Goal: Task Accomplishment & Management: Manage account settings

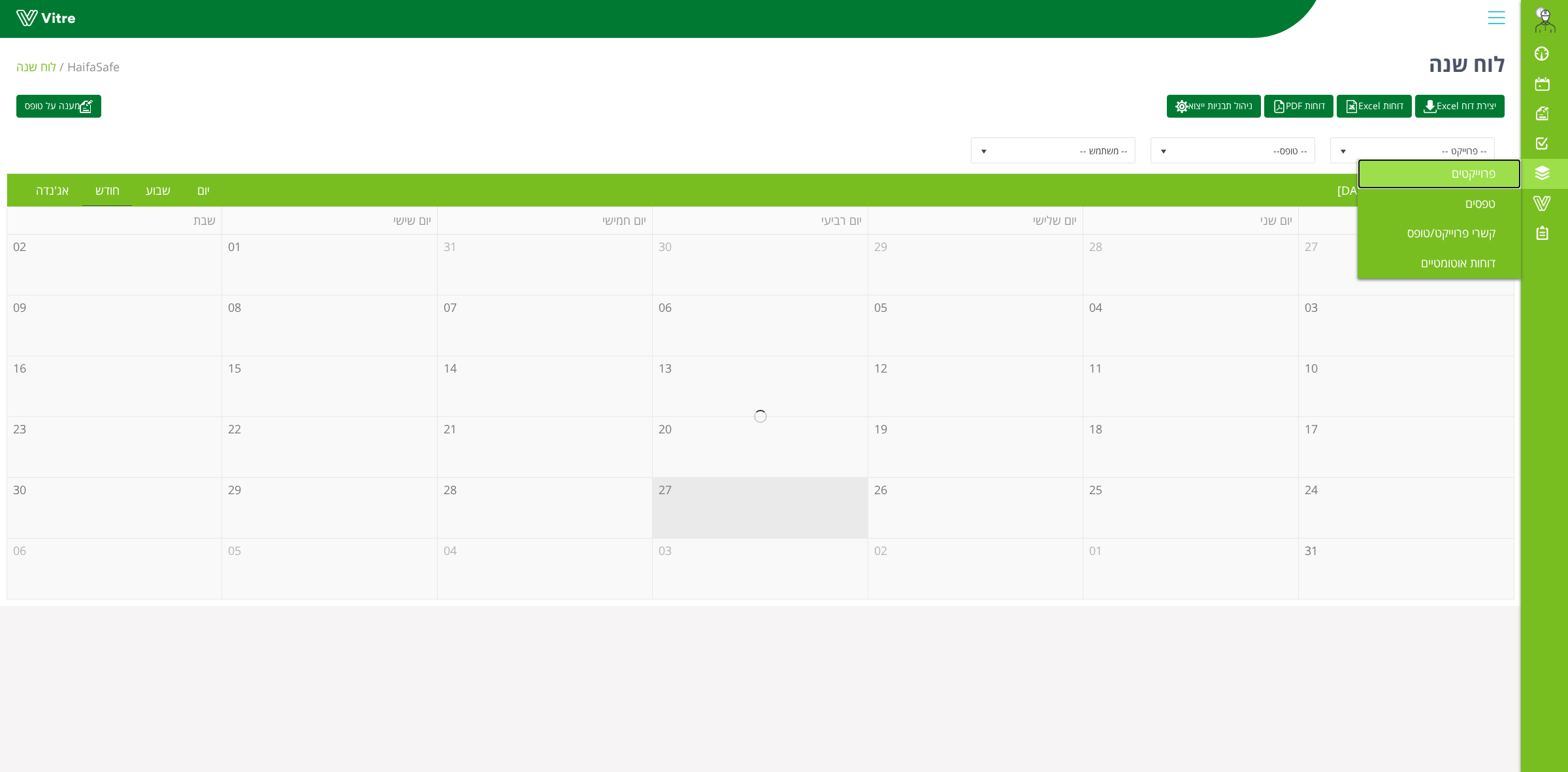
click at [1457, 178] on span "פרוייקטים" at bounding box center [1480, 173] width 60 height 16
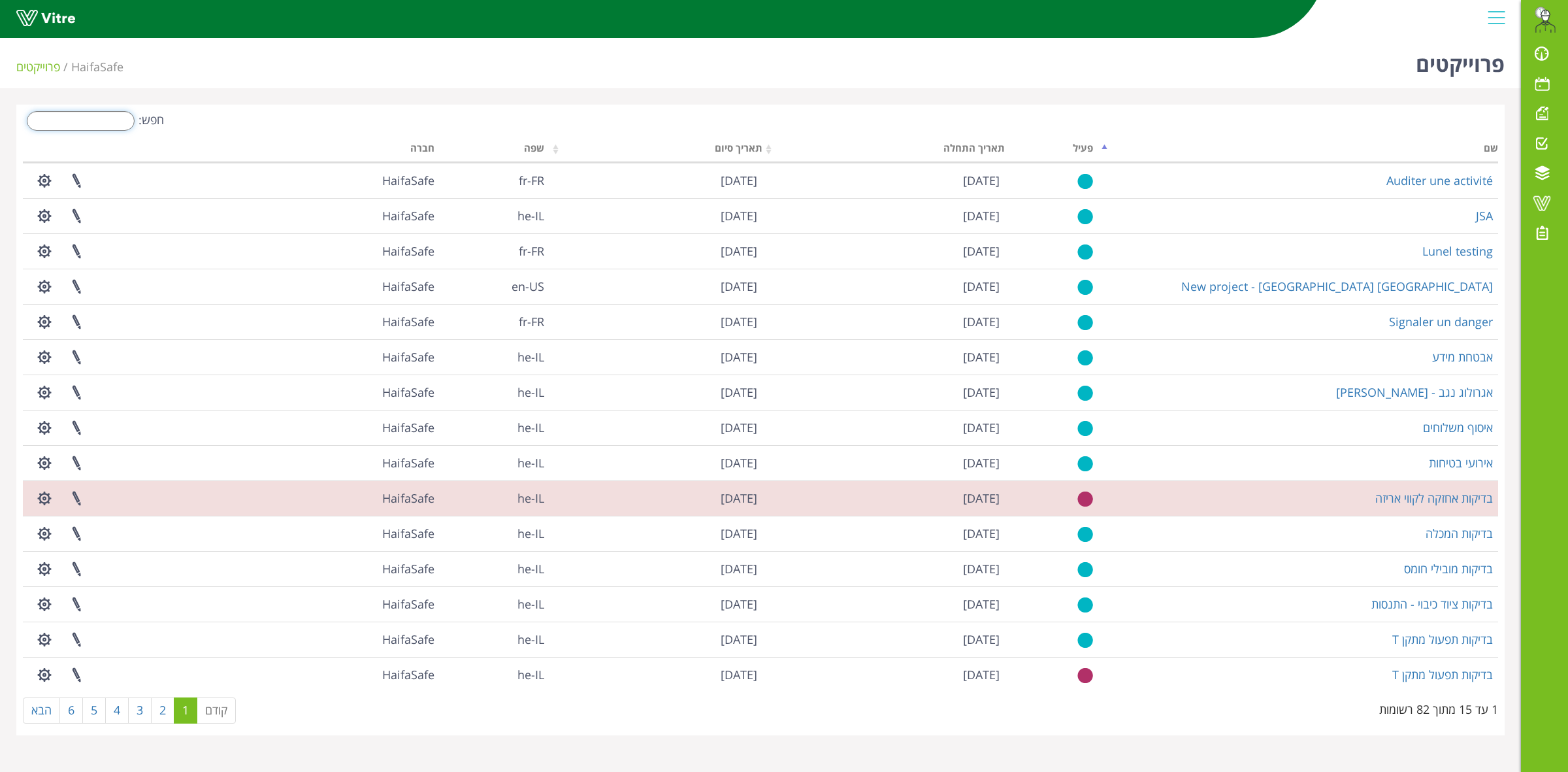
click at [104, 125] on input "חפש:" at bounding box center [81, 120] width 108 height 19
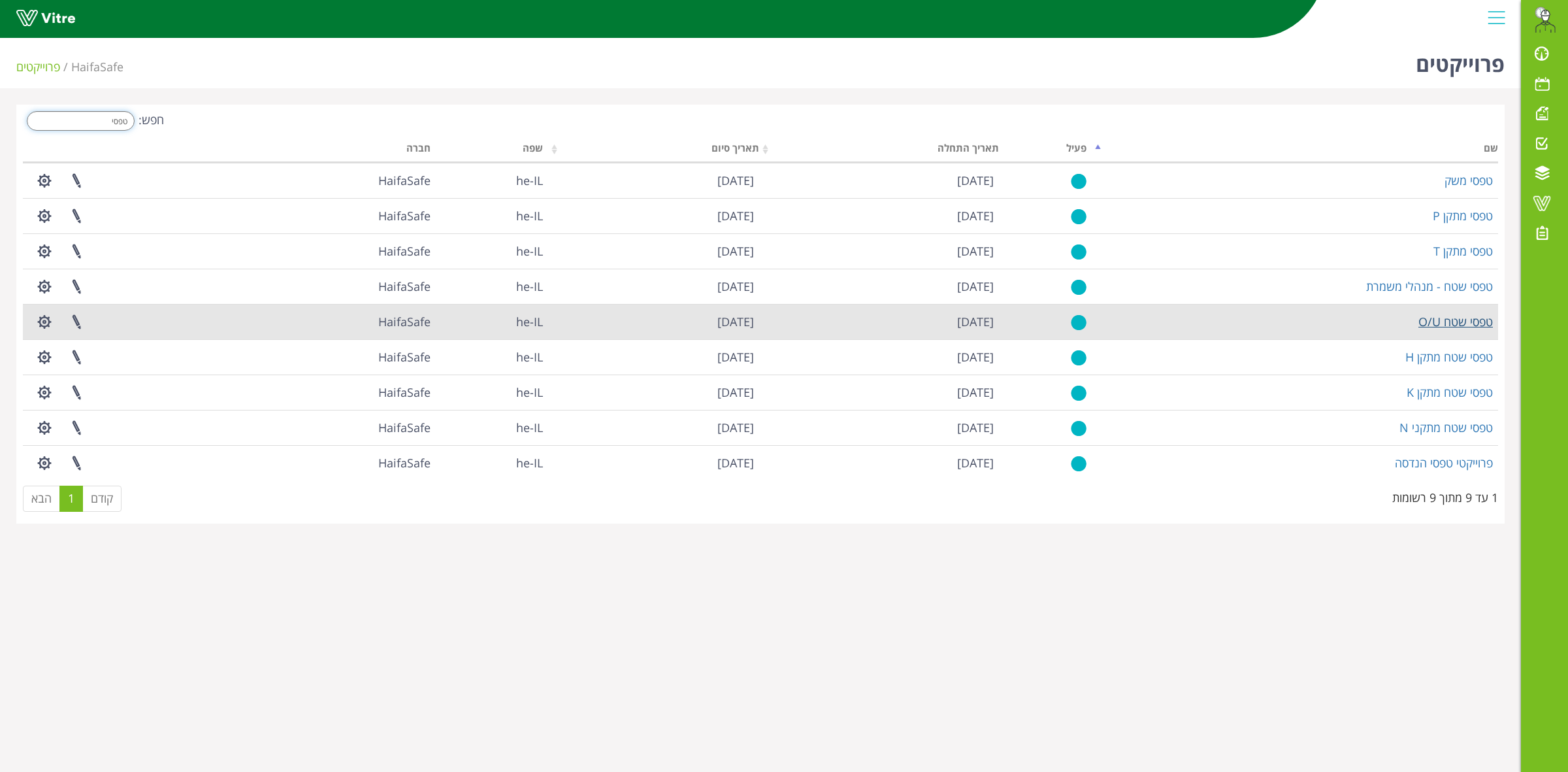
type input "טפסי"
click at [1451, 327] on link "טפסי שטח O/U" at bounding box center [1455, 322] width 74 height 16
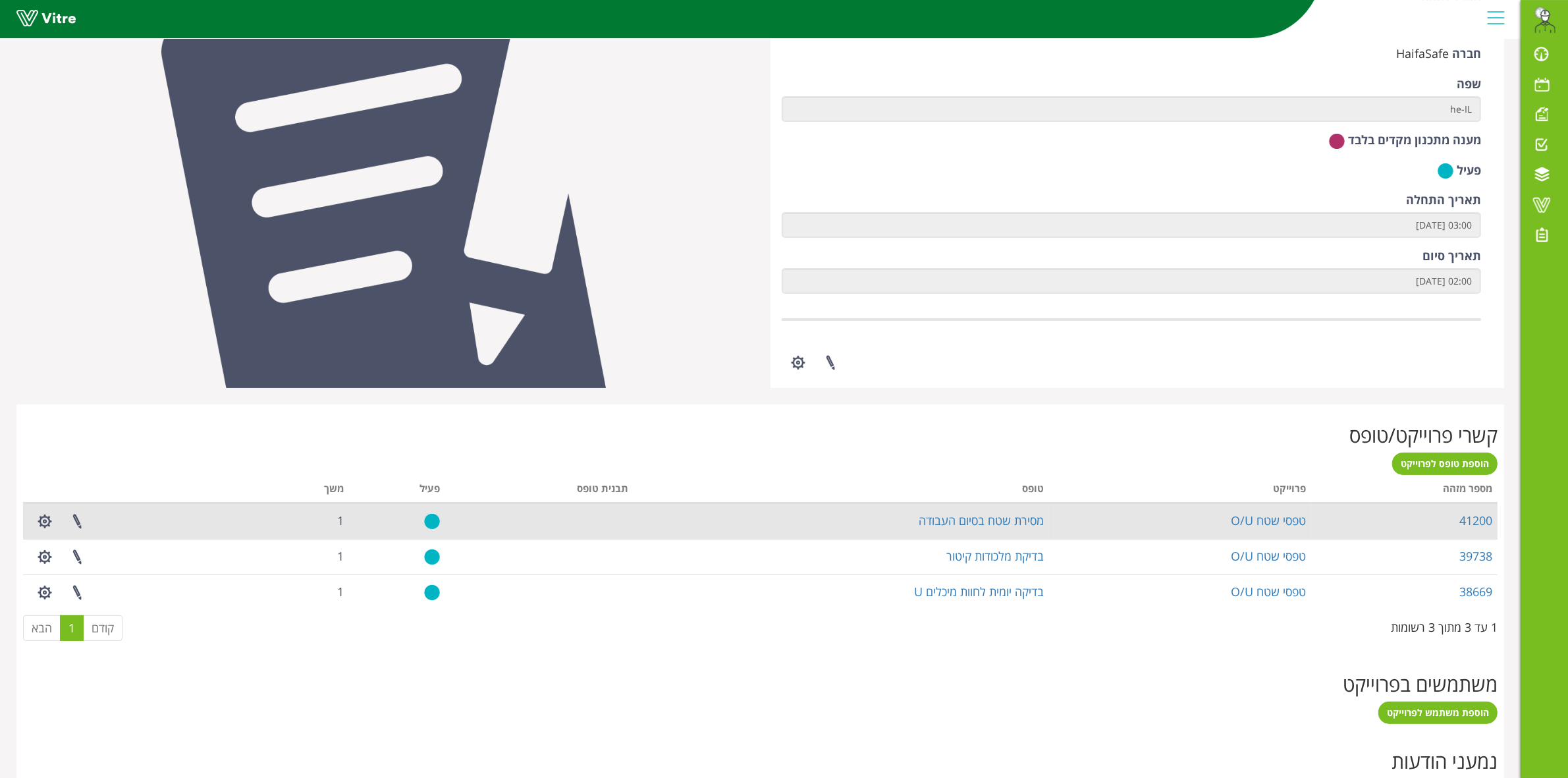
scroll to position [192, 0]
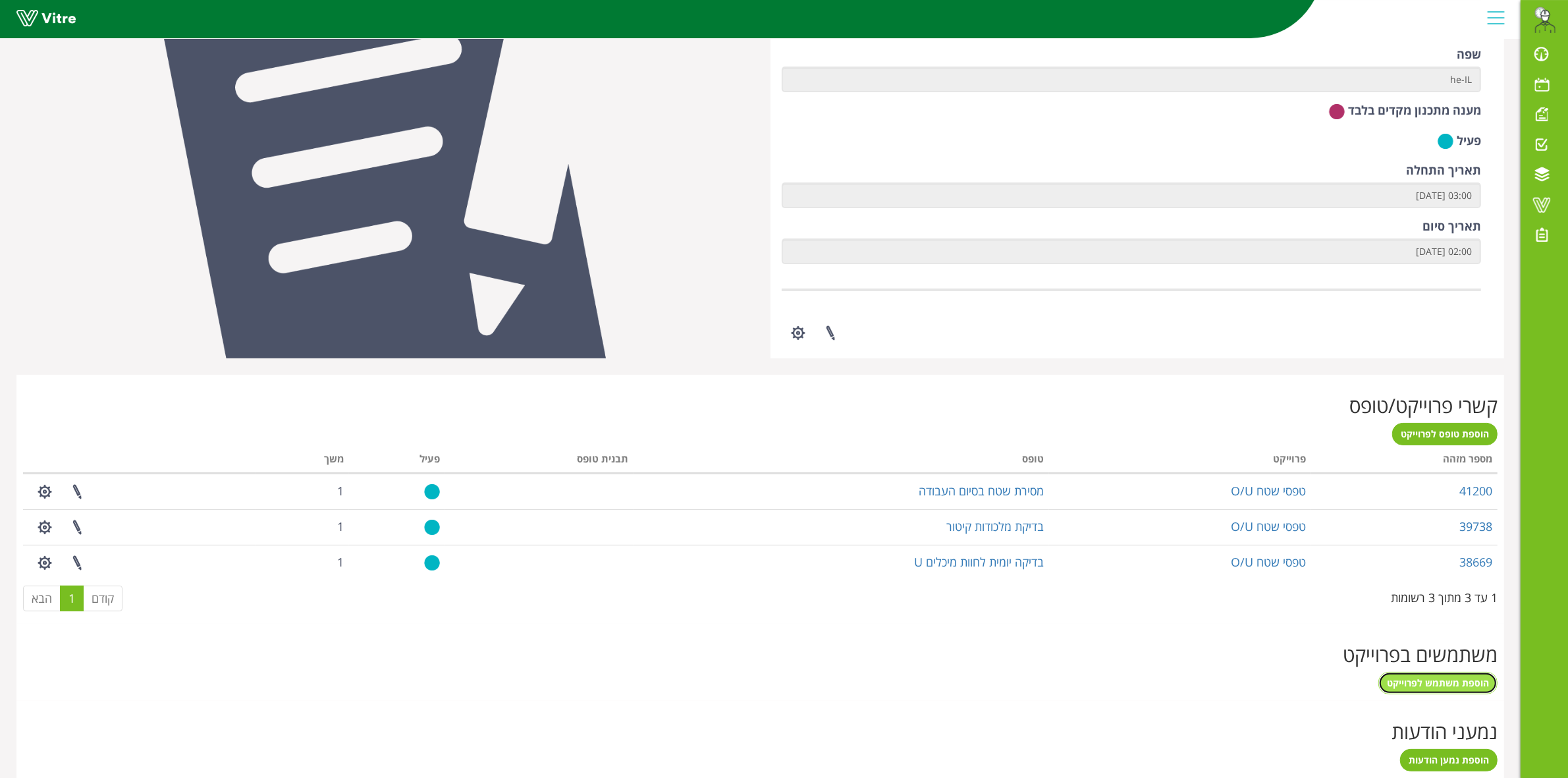
click at [1452, 685] on span "הוספת משתמש לפרוייקט" at bounding box center [1437, 682] width 102 height 13
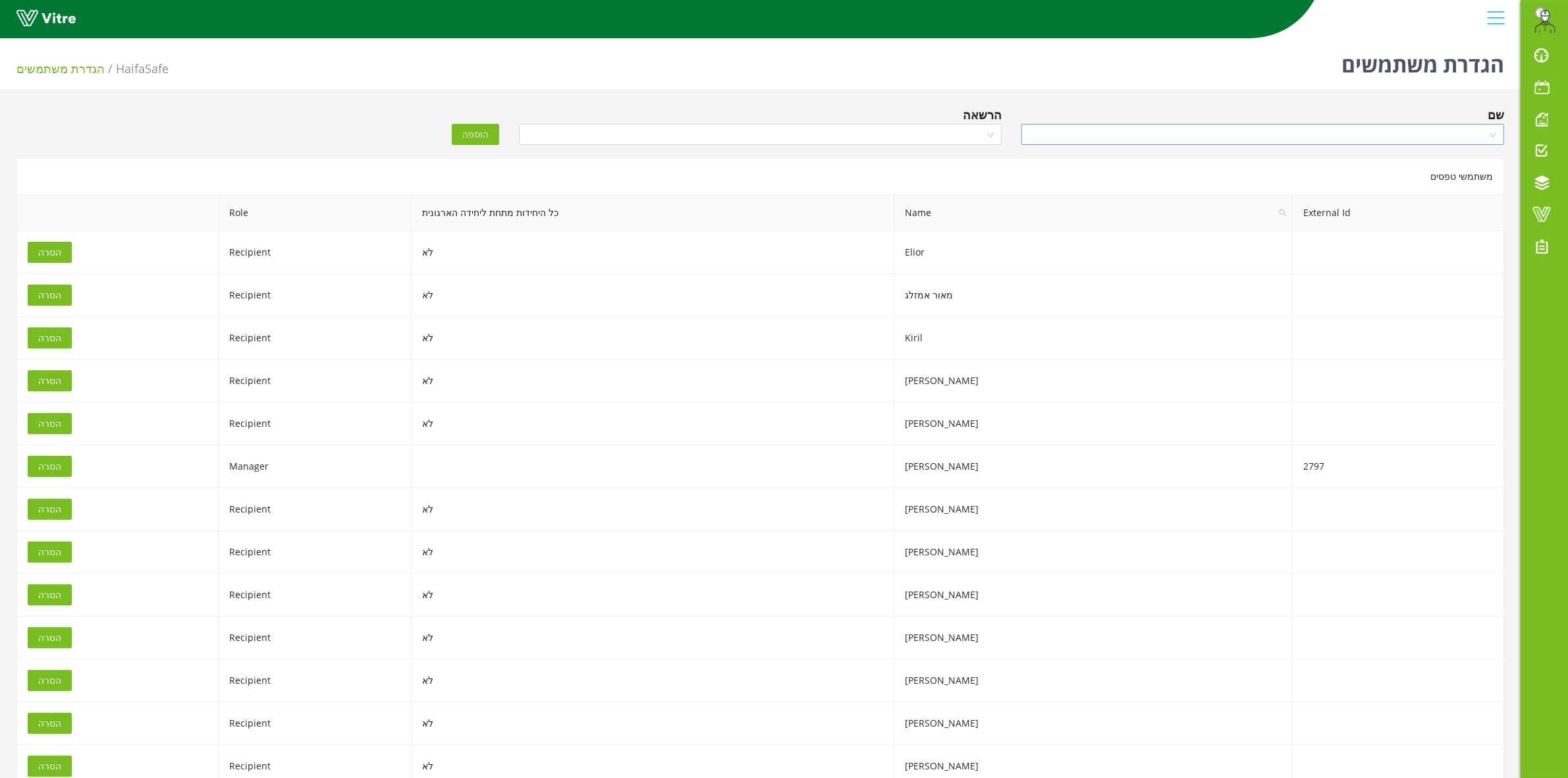
click at [1291, 131] on input "search" at bounding box center [1257, 134] width 457 height 20
type input "יגאל"
click at [1295, 166] on div "[PERSON_NAME]" at bounding box center [1263, 160] width 467 height 14
click at [900, 130] on input "search" at bounding box center [755, 134] width 457 height 20
click at [919, 205] on div "Recipient" at bounding box center [760, 202] width 467 height 14
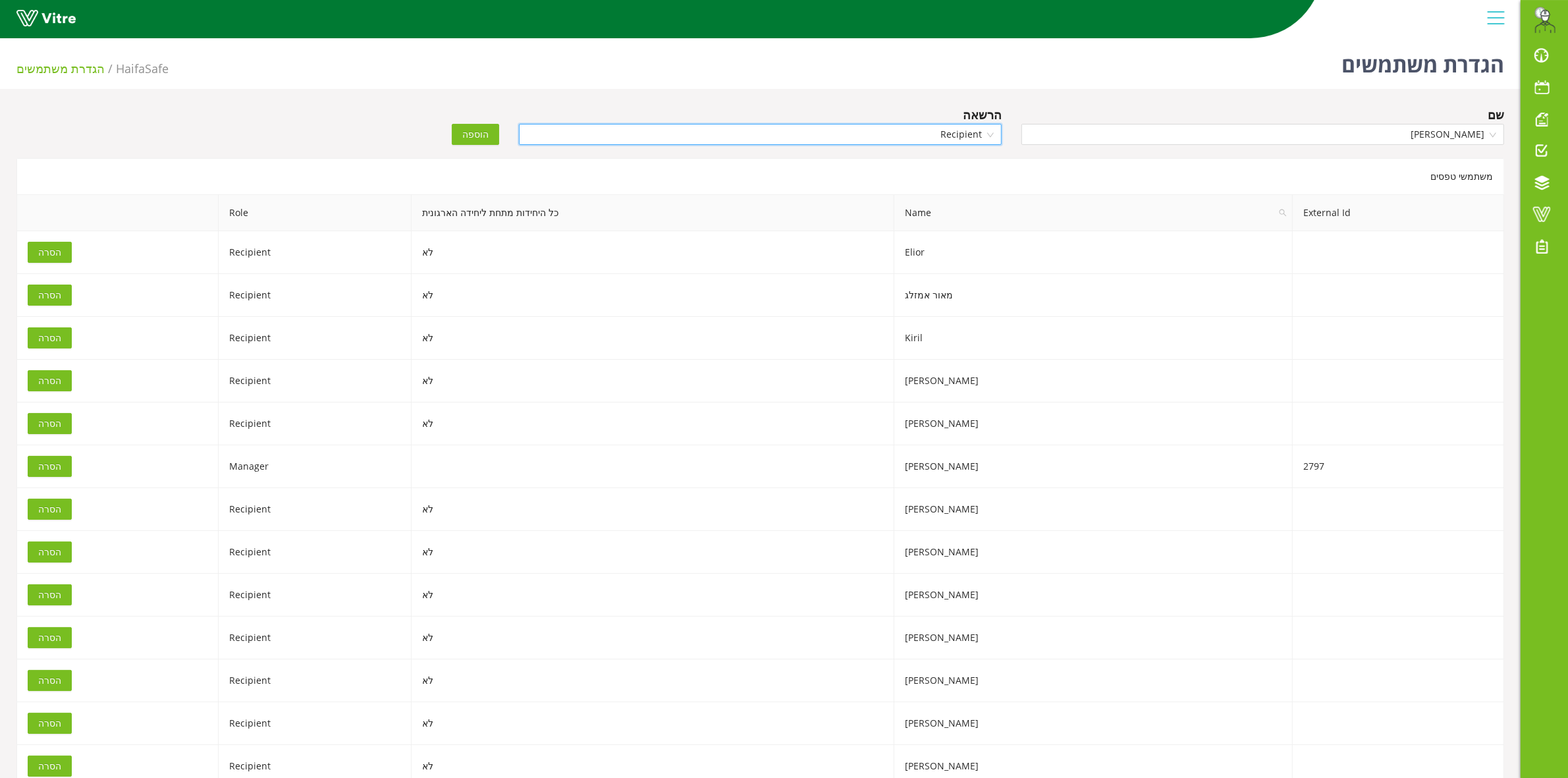
click at [481, 134] on span "הוספה" at bounding box center [475, 134] width 26 height 14
click at [1416, 137] on input "search" at bounding box center [1257, 134] width 457 height 20
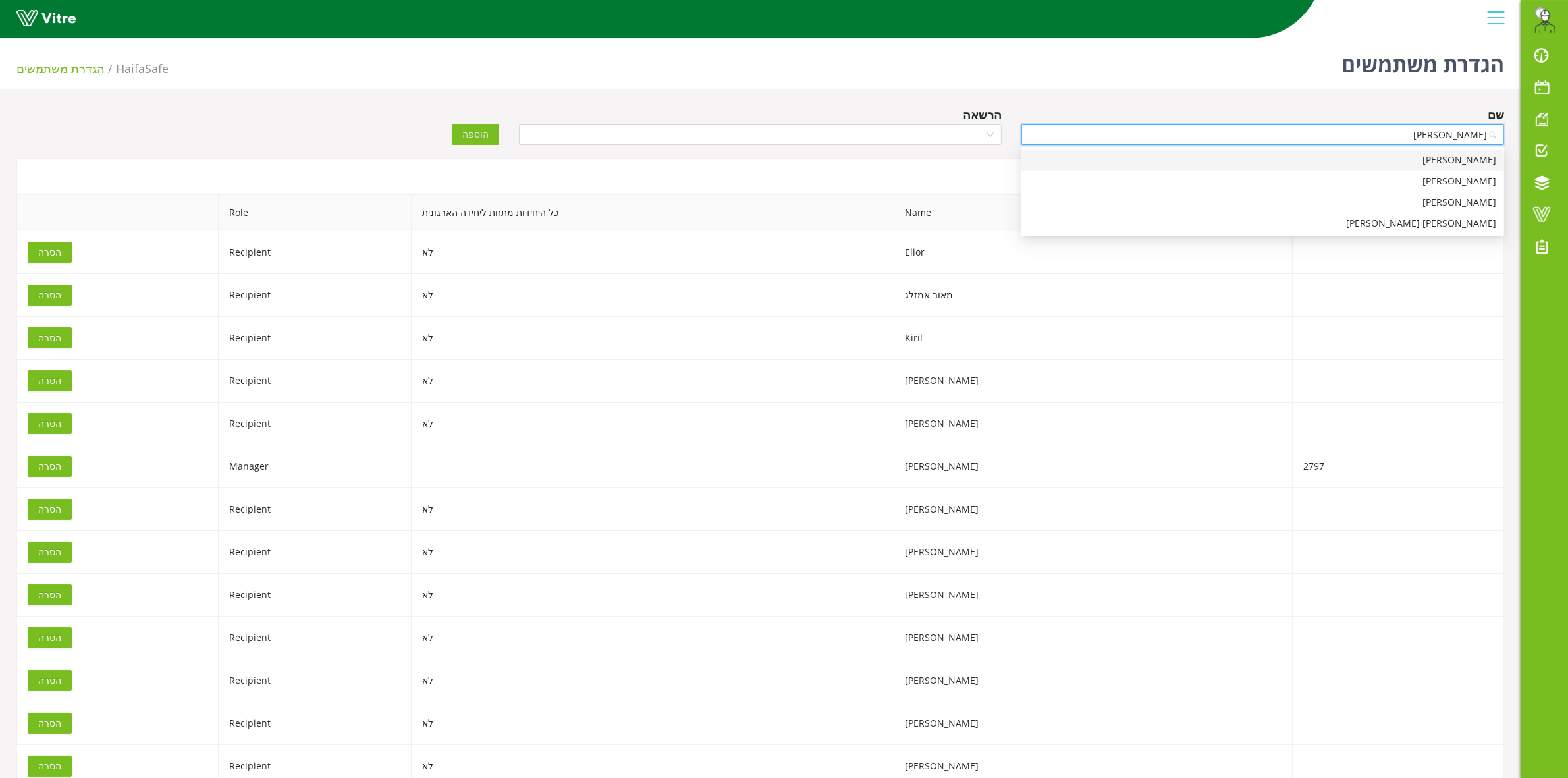
type input "רונן"
click at [1414, 154] on div "[PERSON_NAME]" at bounding box center [1263, 160] width 467 height 14
click at [966, 139] on input "search" at bounding box center [755, 134] width 457 height 20
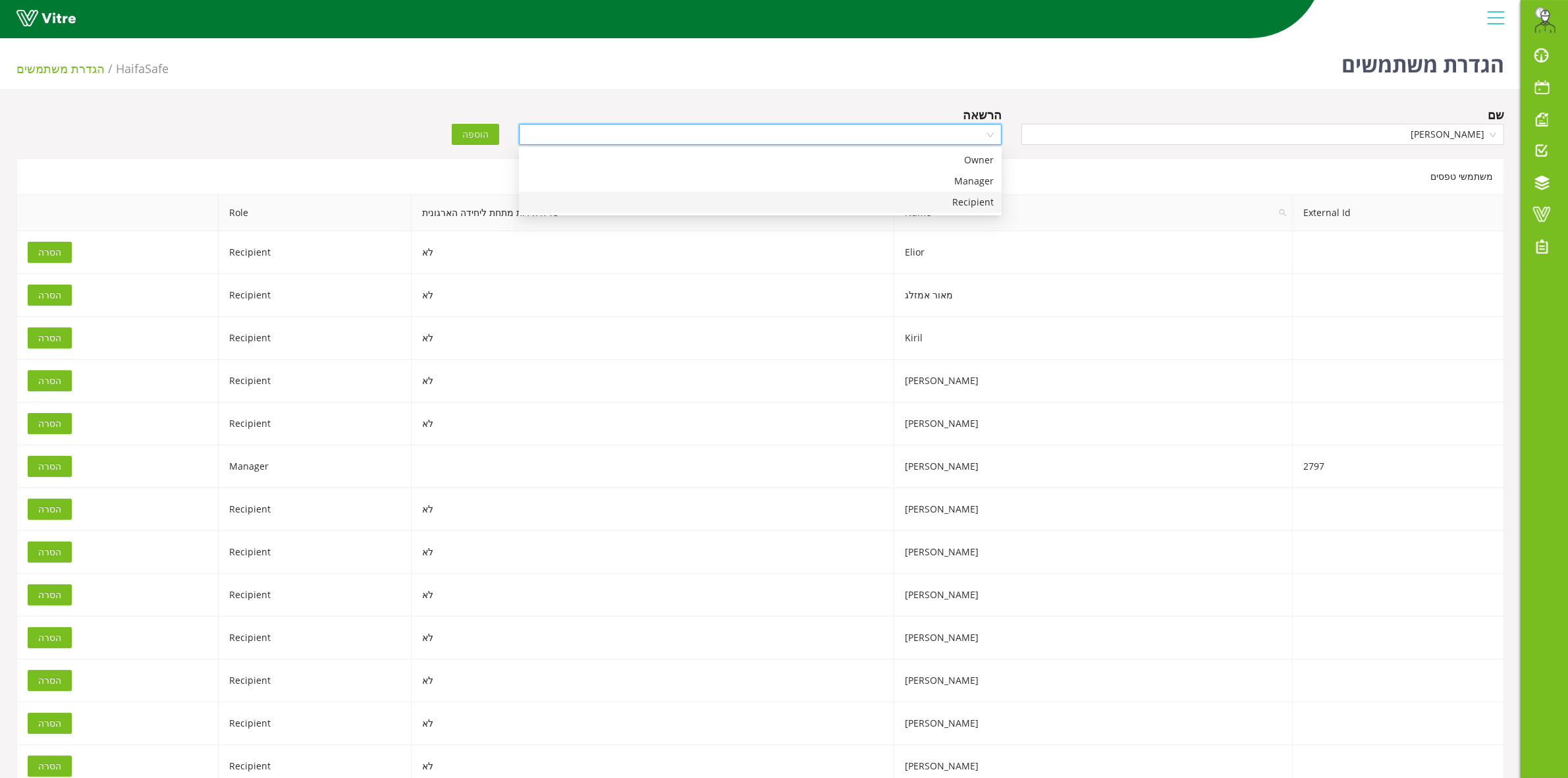
click at [966, 204] on div "Recipient" at bounding box center [760, 202] width 467 height 14
click at [479, 140] on span "הוספה" at bounding box center [475, 134] width 26 height 14
click at [1166, 137] on input "search" at bounding box center [1257, 134] width 457 height 20
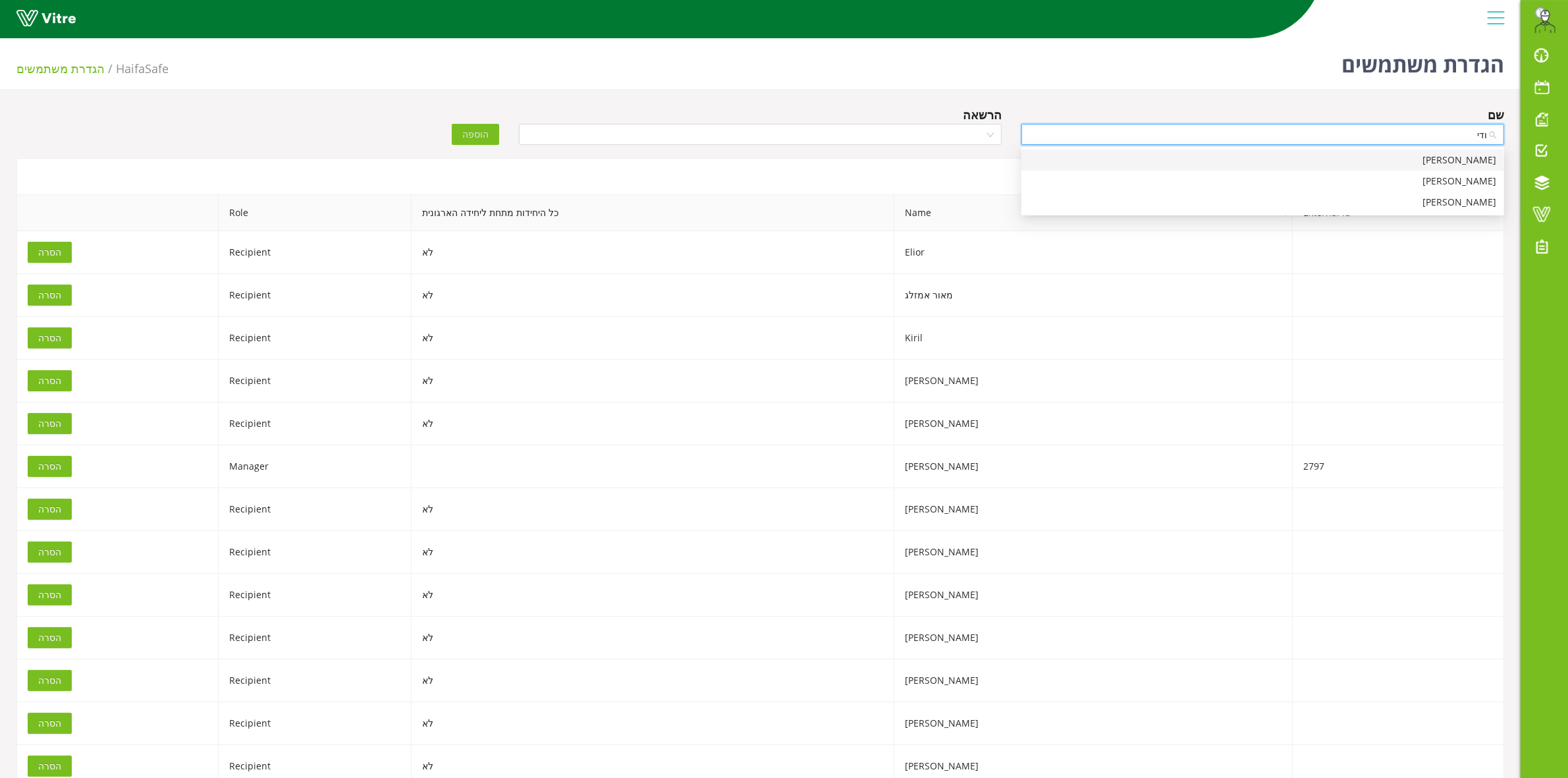
type input "ודים"
click at [1269, 160] on div "[PERSON_NAME]" at bounding box center [1263, 160] width 467 height 14
click at [883, 137] on input "search" at bounding box center [755, 134] width 457 height 20
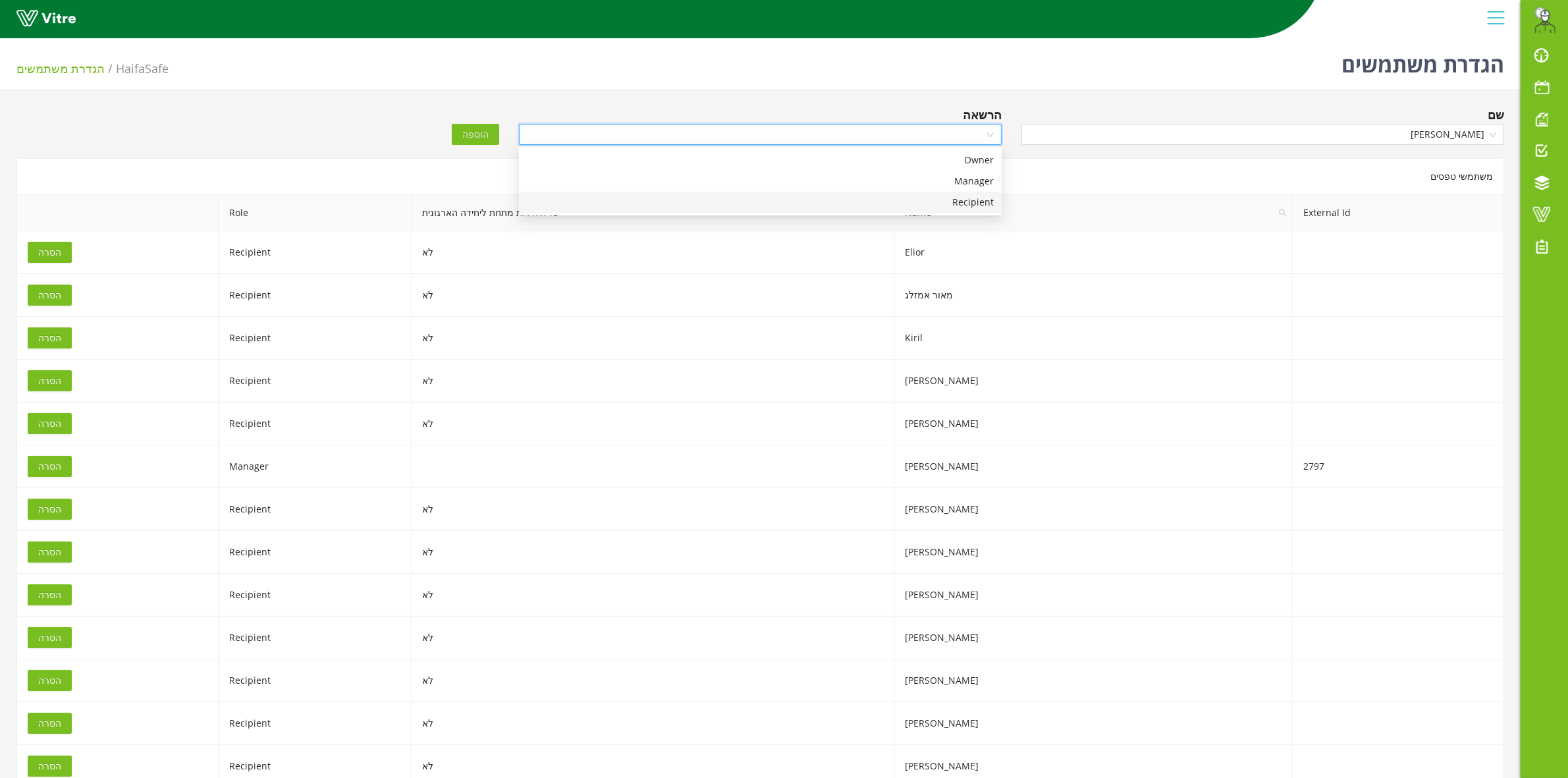
click at [963, 202] on div "Recipient" at bounding box center [760, 202] width 467 height 14
click at [466, 136] on span "הוספה" at bounding box center [475, 134] width 26 height 14
click at [361, 119] on div "הוספה" at bounding box center [384, 125] width 251 height 40
click at [261, 148] on div "שם הרשאה הוספה" at bounding box center [760, 128] width 1507 height 46
